Goal: Manage account settings

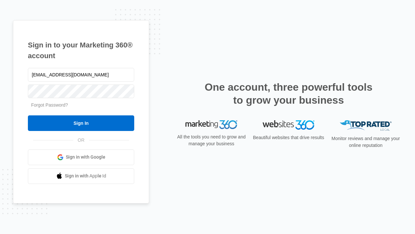
type input "[EMAIL_ADDRESS][DOMAIN_NAME]"
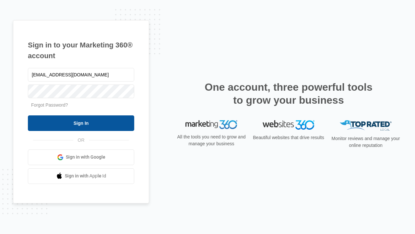
click at [81, 123] on input "Sign In" at bounding box center [81, 123] width 106 height 16
